Goal: Transaction & Acquisition: Purchase product/service

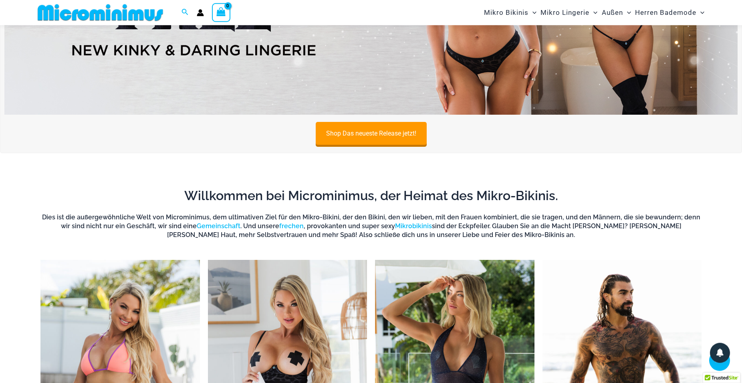
scroll to position [159, 0]
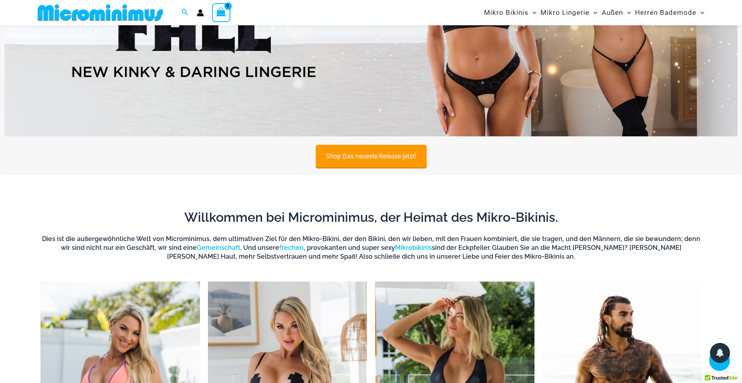
click at [364, 152] on link "Shop Das neueste Release jetzt!" at bounding box center [371, 156] width 111 height 23
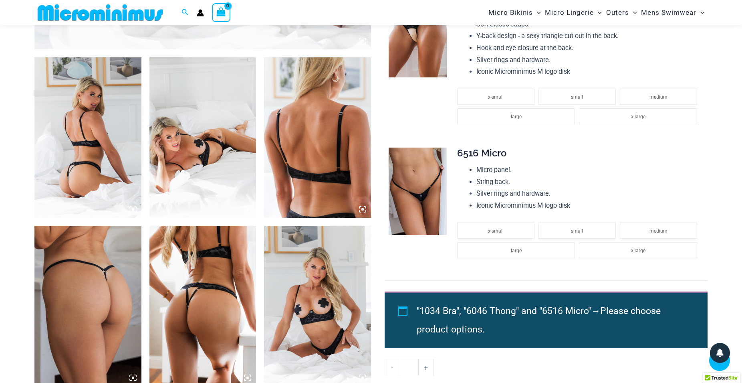
scroll to position [651, 0]
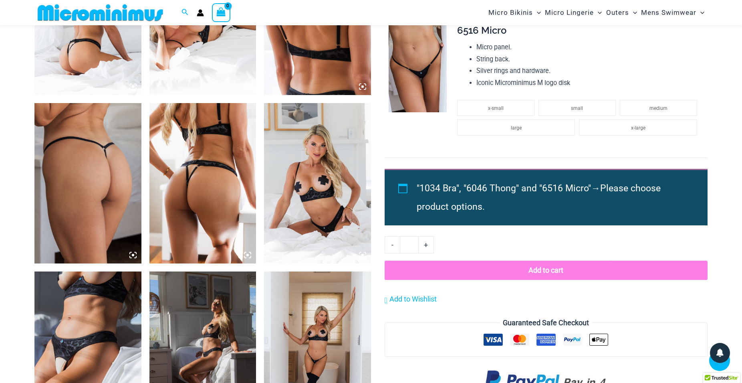
click at [88, 286] on img at bounding box center [87, 351] width 107 height 160
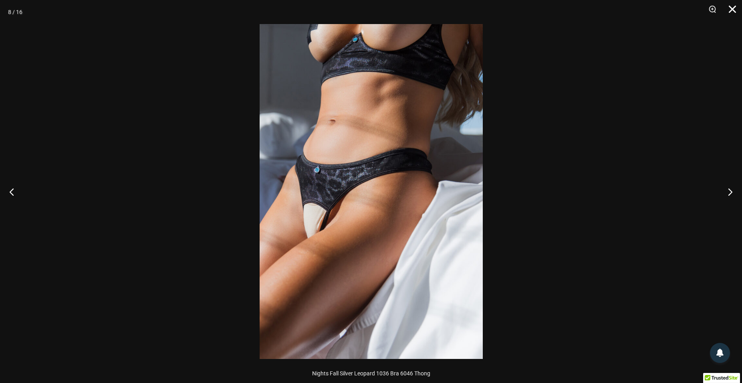
click at [732, 10] on button "Close" at bounding box center [730, 12] width 20 height 24
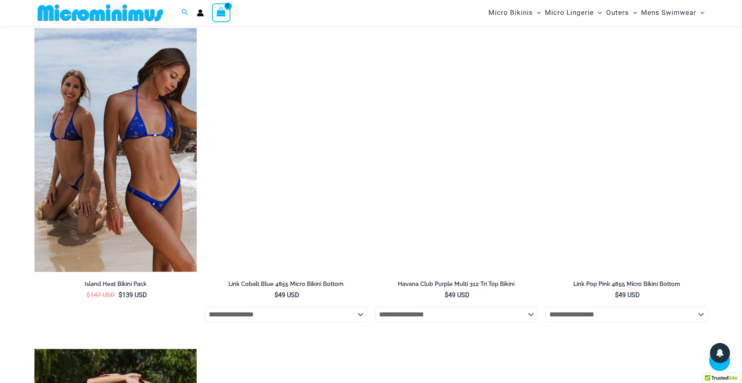
scroll to position [1430, 0]
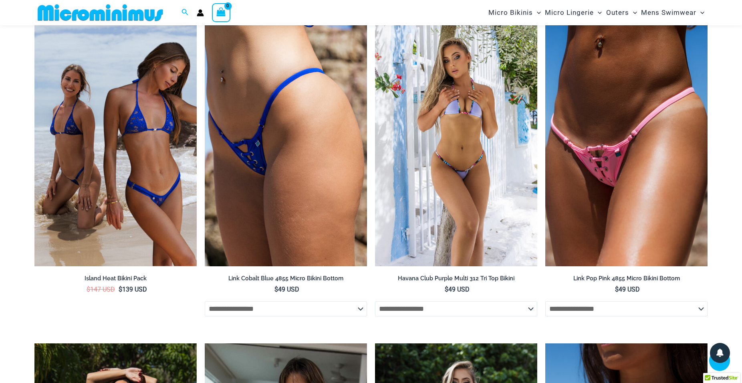
click at [475, 182] on img at bounding box center [456, 144] width 162 height 244
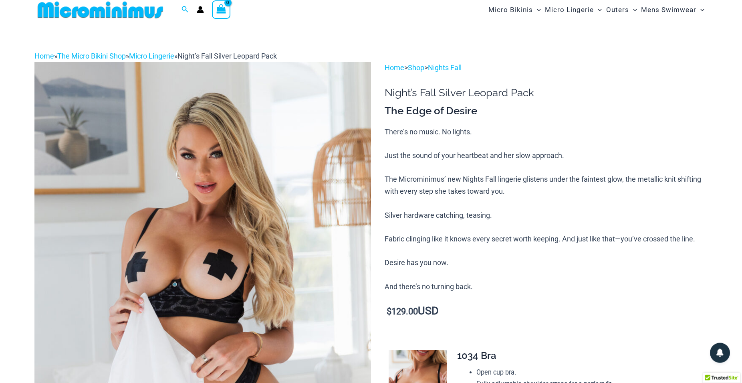
scroll to position [0, 0]
